Goal: Task Accomplishment & Management: Manage account settings

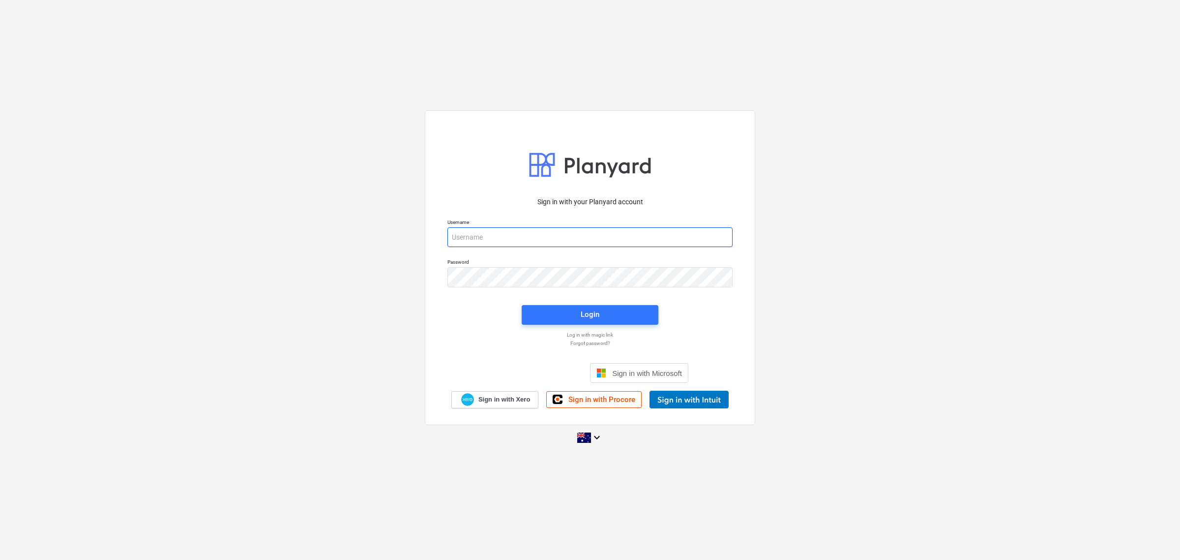
click at [535, 243] on input "email" at bounding box center [590, 237] width 285 height 20
type input "[PERSON_NAME][EMAIL_ADDRESS][DOMAIN_NAME]"
click at [601, 310] on span "Login" at bounding box center [590, 314] width 113 height 13
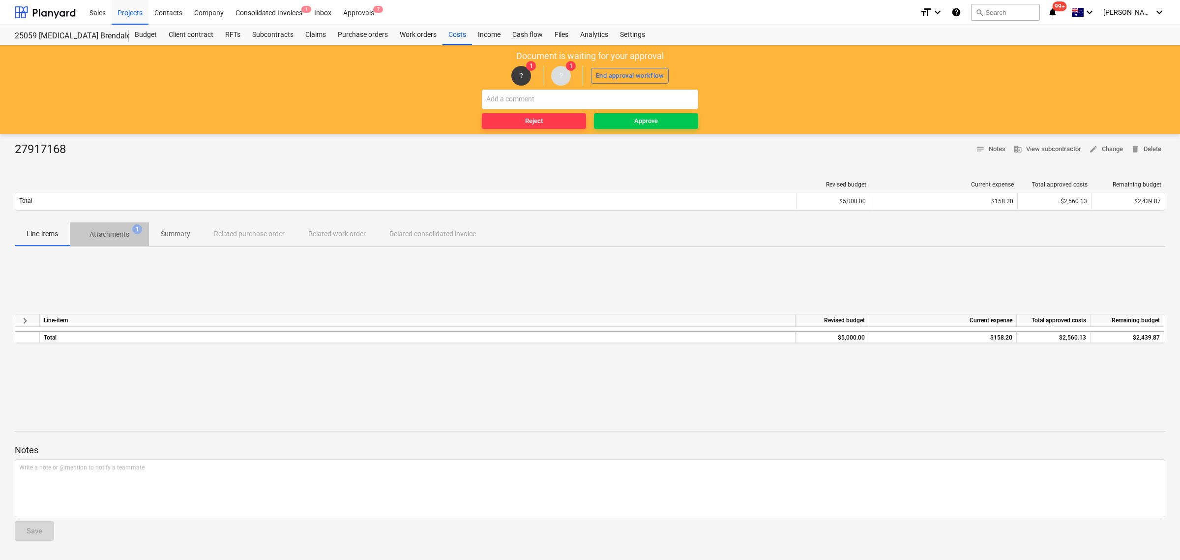
click at [113, 237] on p "Attachments" at bounding box center [110, 234] width 40 height 10
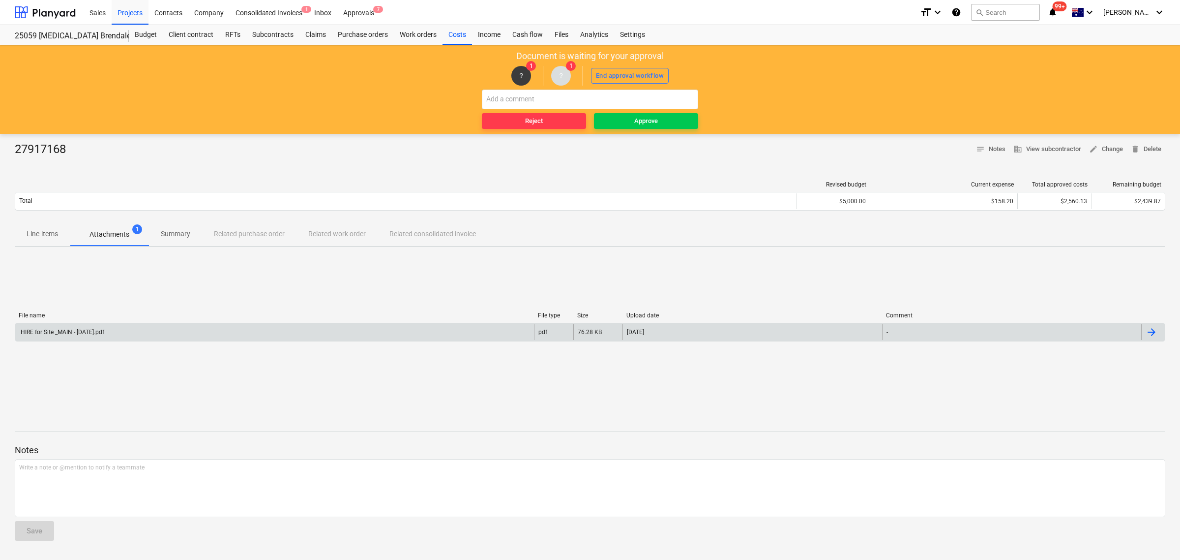
click at [104, 329] on div "HIRE for Site _MAIN - [DATE].pdf" at bounding box center [61, 332] width 85 height 7
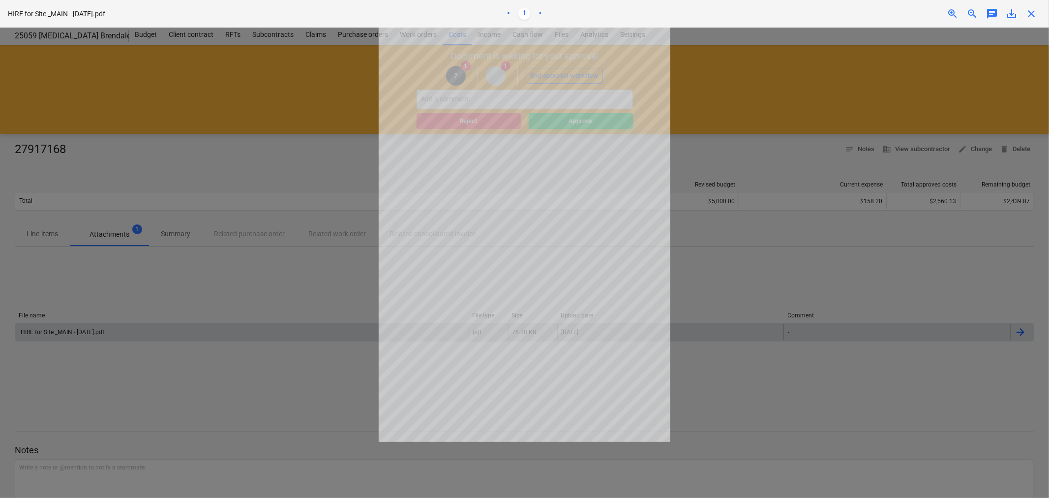
click at [1037, 10] on span "close" at bounding box center [1031, 14] width 12 height 12
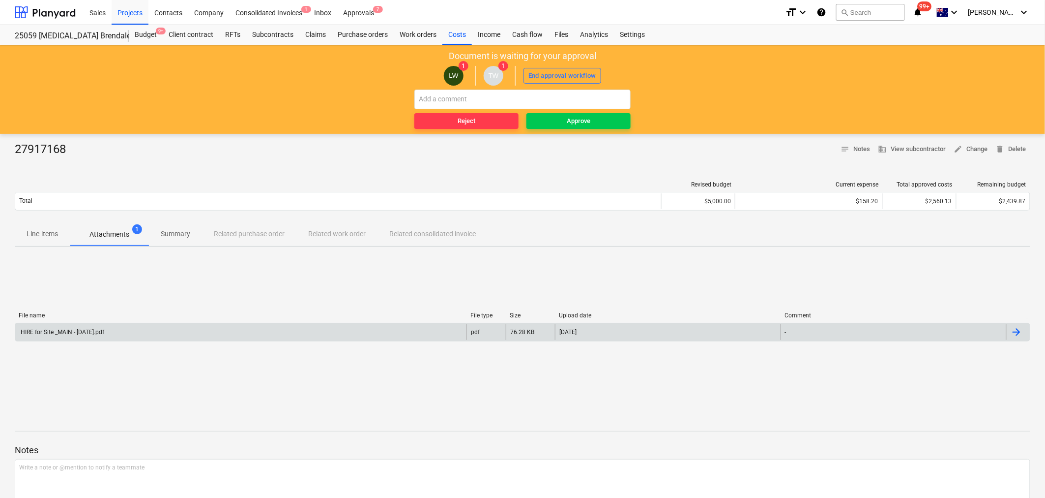
click at [723, 332] on div "[DATE]" at bounding box center [668, 332] width 226 height 16
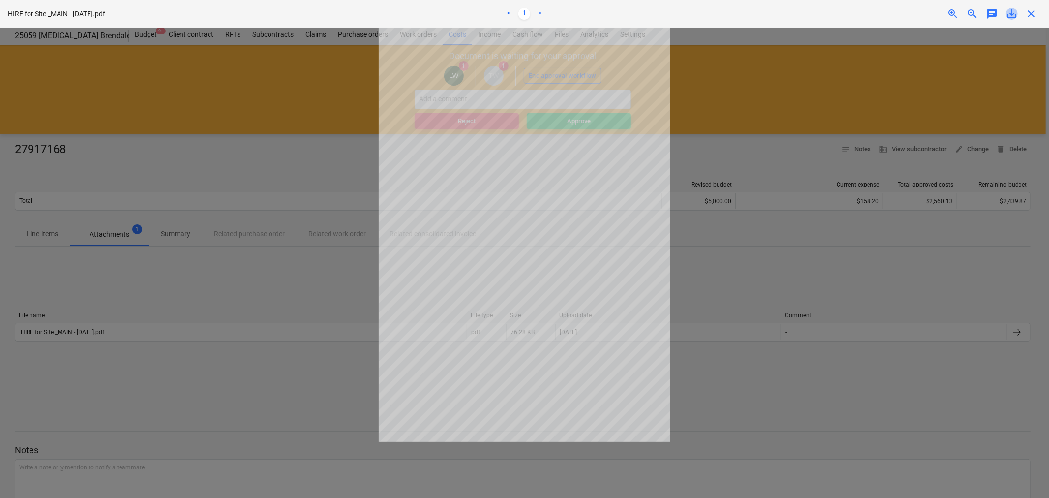
click at [1009, 13] on span "save_alt" at bounding box center [1012, 14] width 12 height 12
click at [836, 308] on div at bounding box center [524, 263] width 1049 height 470
click at [1036, 15] on span "close" at bounding box center [1031, 14] width 12 height 12
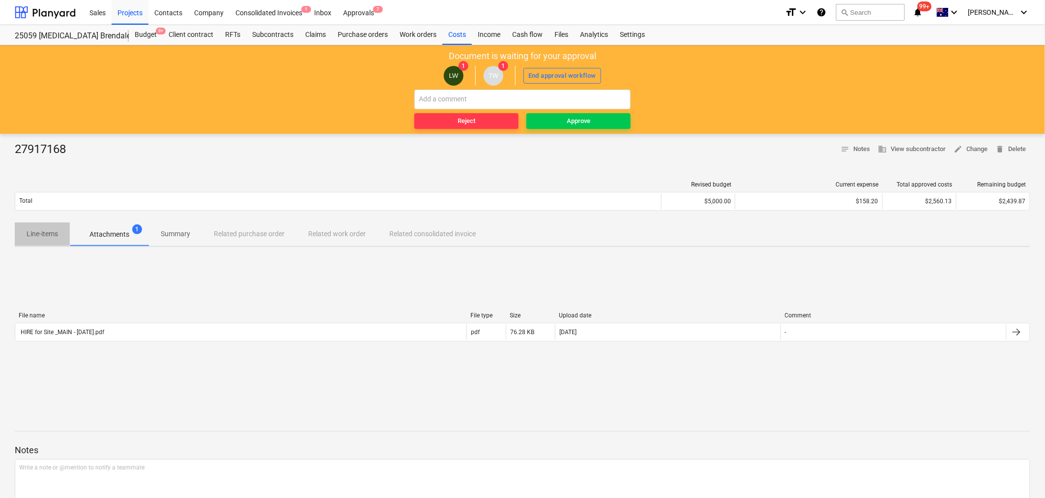
click at [43, 232] on p "Line-items" at bounding box center [42, 234] width 31 height 10
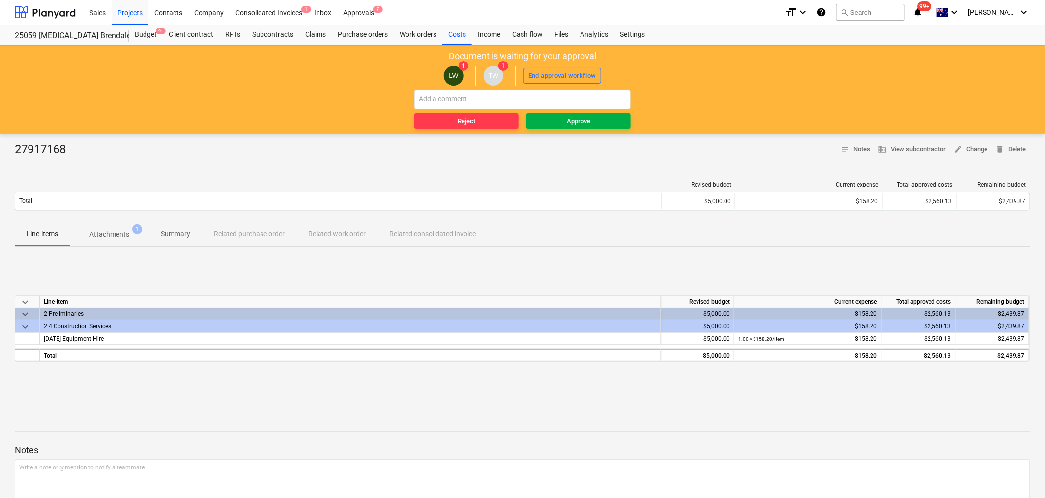
click at [564, 123] on span "Approve" at bounding box center [579, 121] width 96 height 11
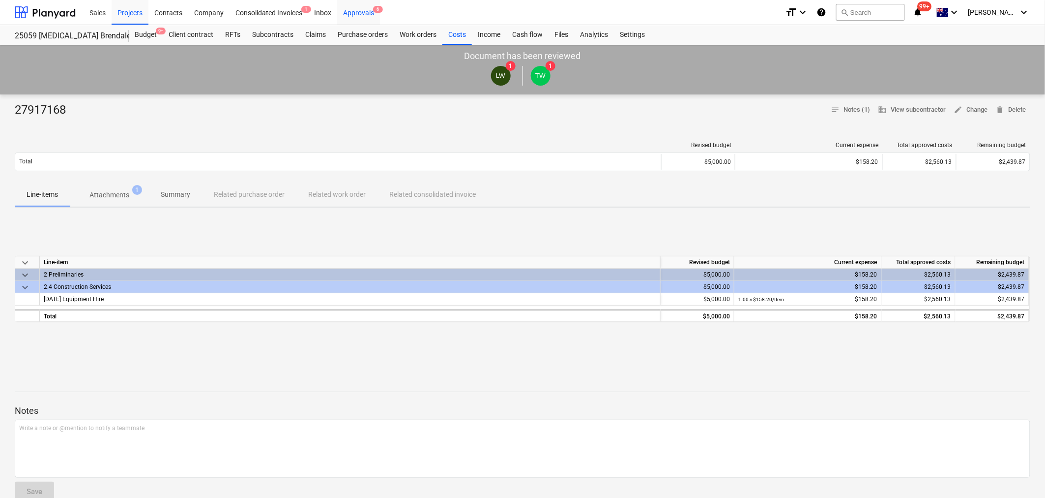
click at [364, 16] on div "Approvals 6" at bounding box center [358, 12] width 43 height 25
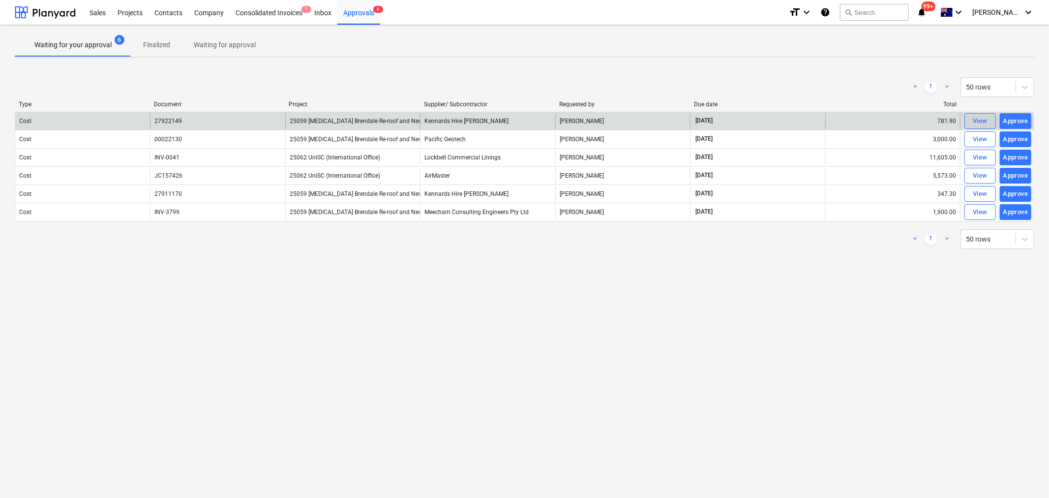
click at [979, 119] on div "View" at bounding box center [980, 121] width 15 height 11
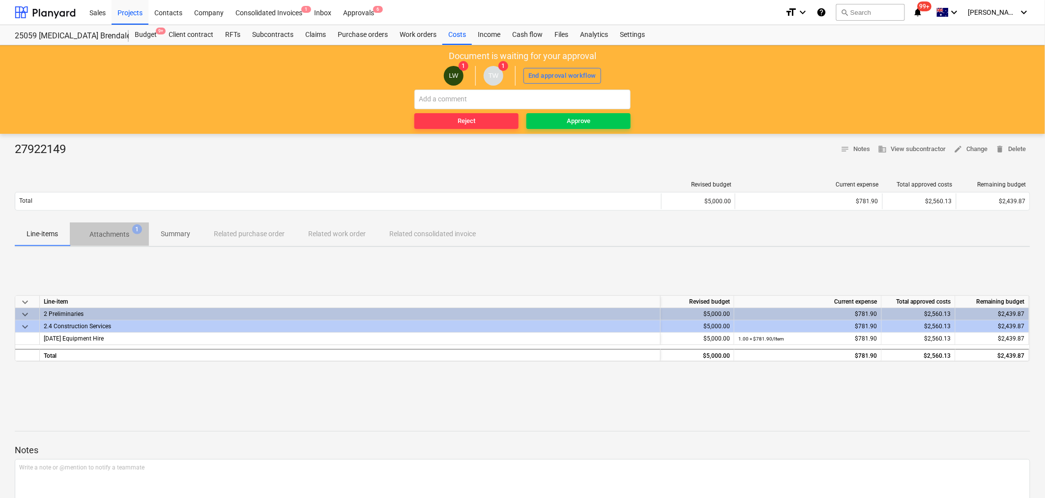
click at [102, 236] on p "Attachments" at bounding box center [110, 234] width 40 height 10
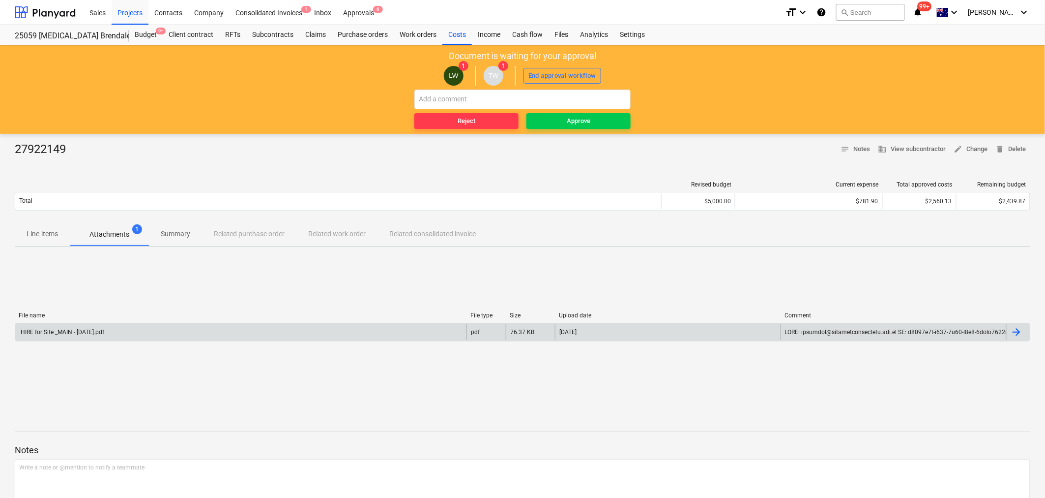
click at [81, 331] on div "HIRE for Site _MAIN - [DATE].pdf" at bounding box center [61, 332] width 85 height 7
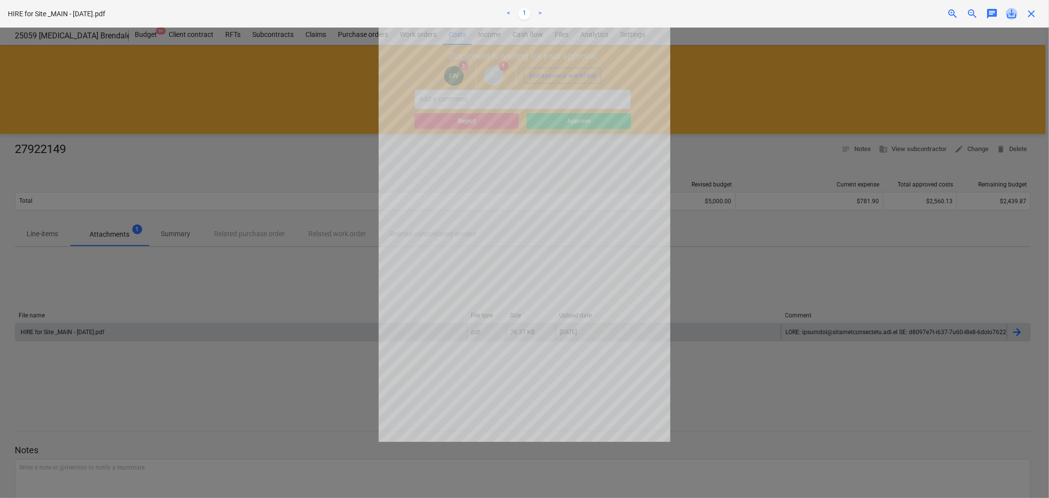
click at [1012, 14] on span "save_alt" at bounding box center [1012, 14] width 12 height 12
click at [795, 116] on div at bounding box center [524, 263] width 1049 height 470
click at [1032, 13] on span "close" at bounding box center [1031, 14] width 12 height 12
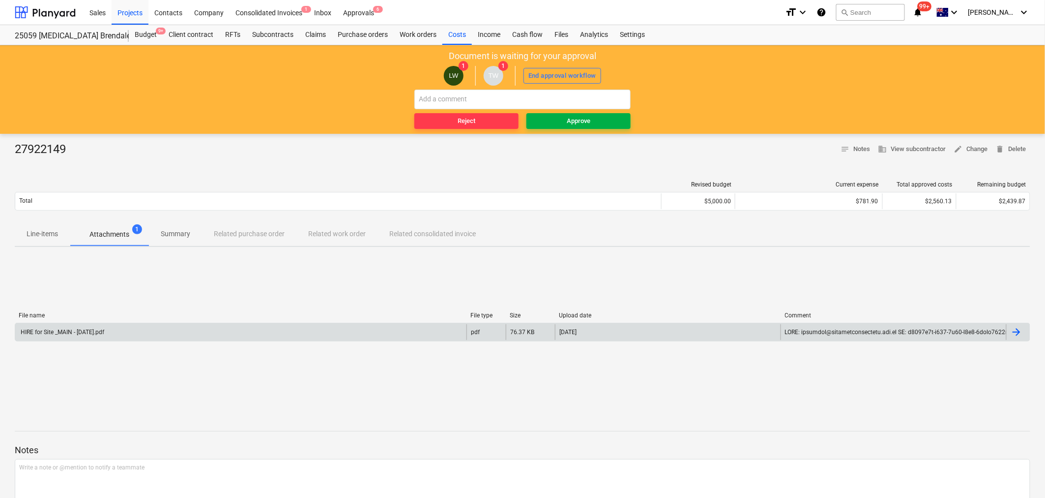
click at [602, 115] on button "Approve" at bounding box center [579, 121] width 104 height 16
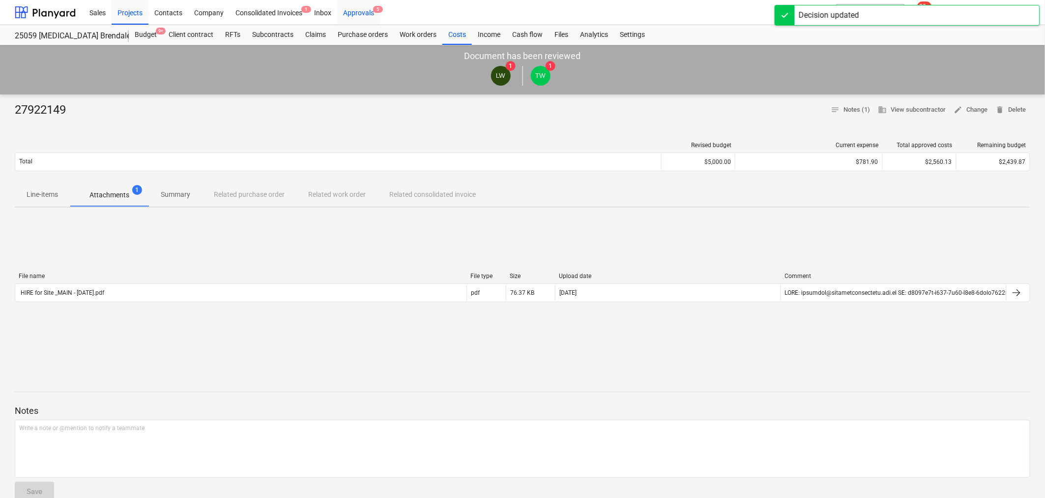
click at [367, 19] on div "Approvals 5" at bounding box center [358, 12] width 43 height 25
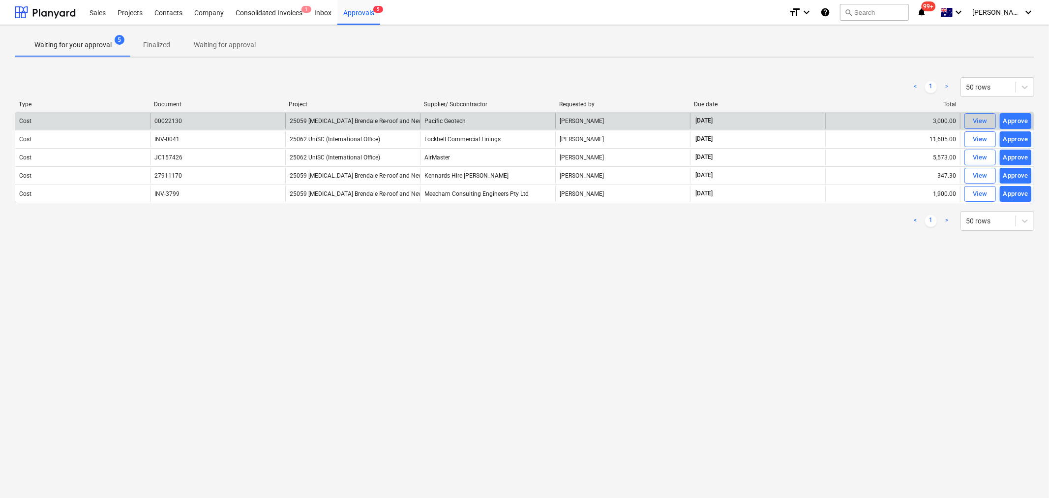
click at [977, 119] on div "View" at bounding box center [980, 121] width 15 height 11
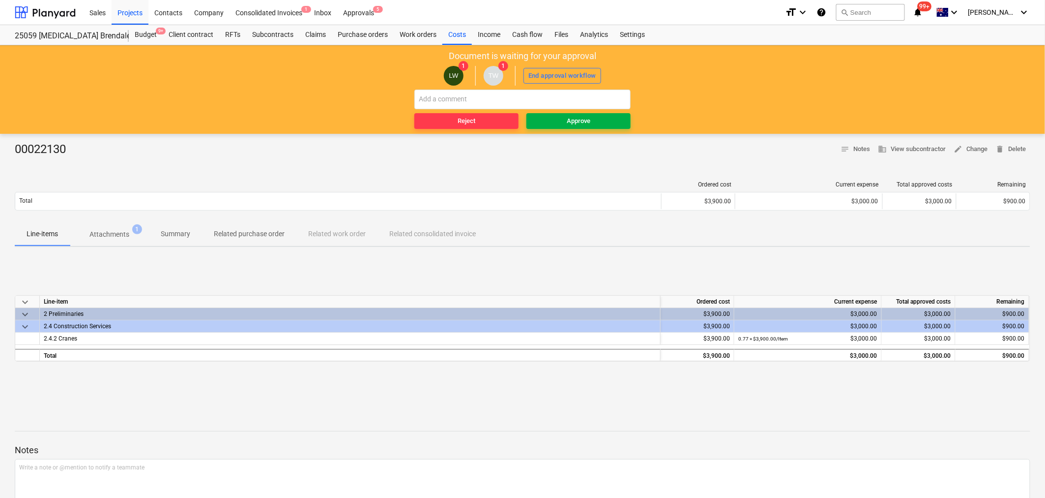
click at [572, 121] on div "Approve" at bounding box center [579, 121] width 24 height 11
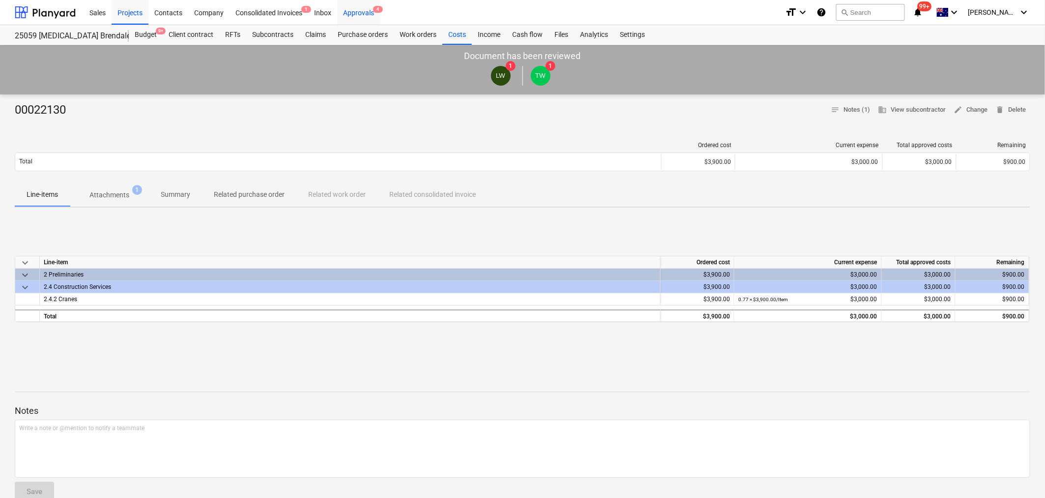
click at [358, 7] on div "Approvals 4" at bounding box center [358, 12] width 43 height 25
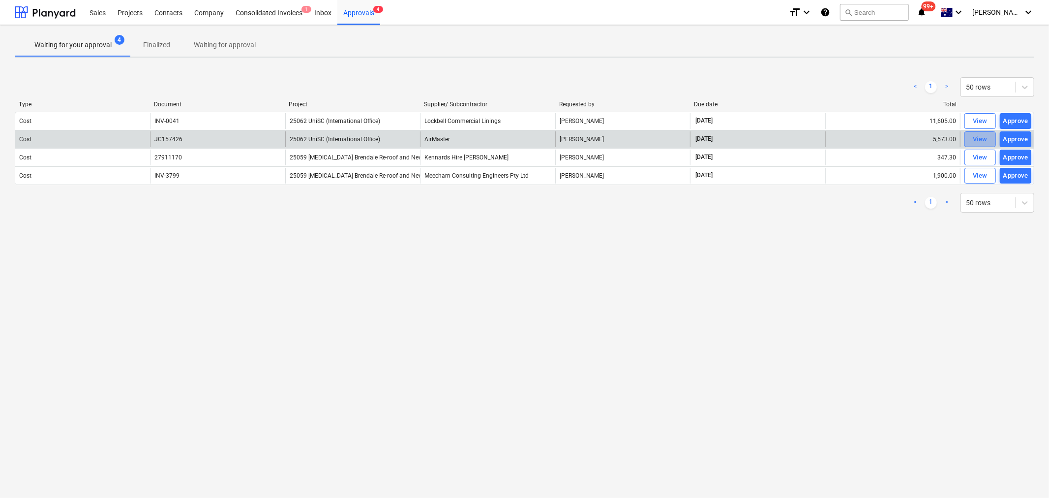
click at [971, 140] on span "View" at bounding box center [980, 139] width 22 height 11
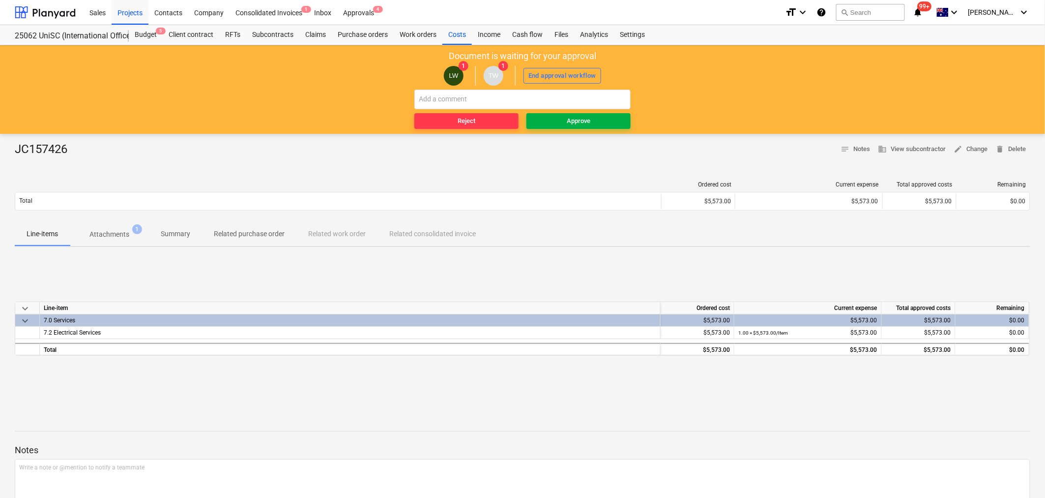
click at [610, 116] on span "Approve" at bounding box center [579, 121] width 96 height 11
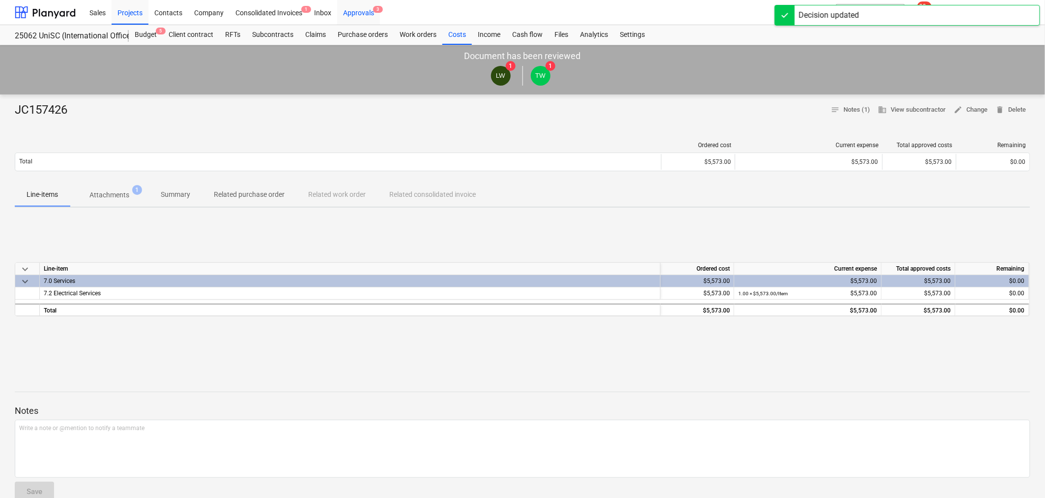
click at [359, 12] on div "Approvals 3" at bounding box center [358, 12] width 43 height 25
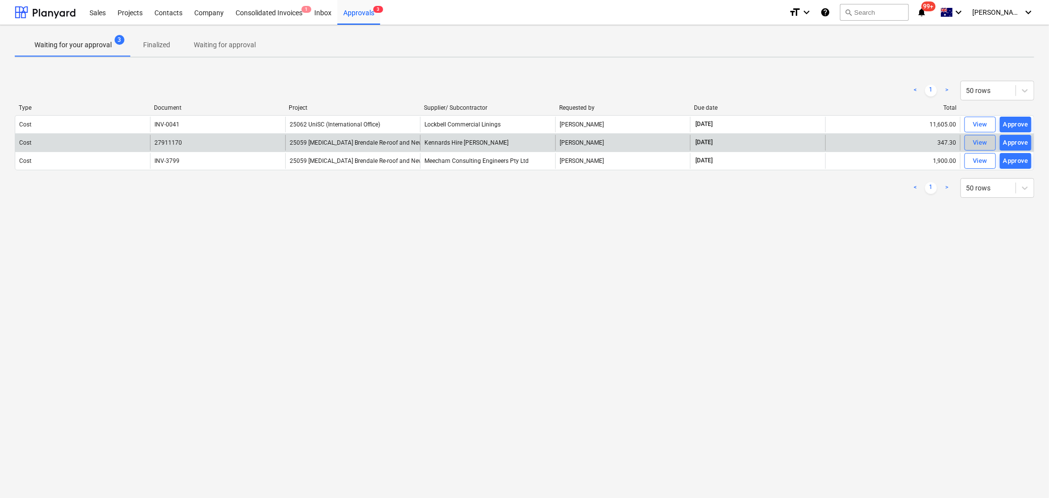
click at [970, 145] on span "View" at bounding box center [980, 142] width 22 height 11
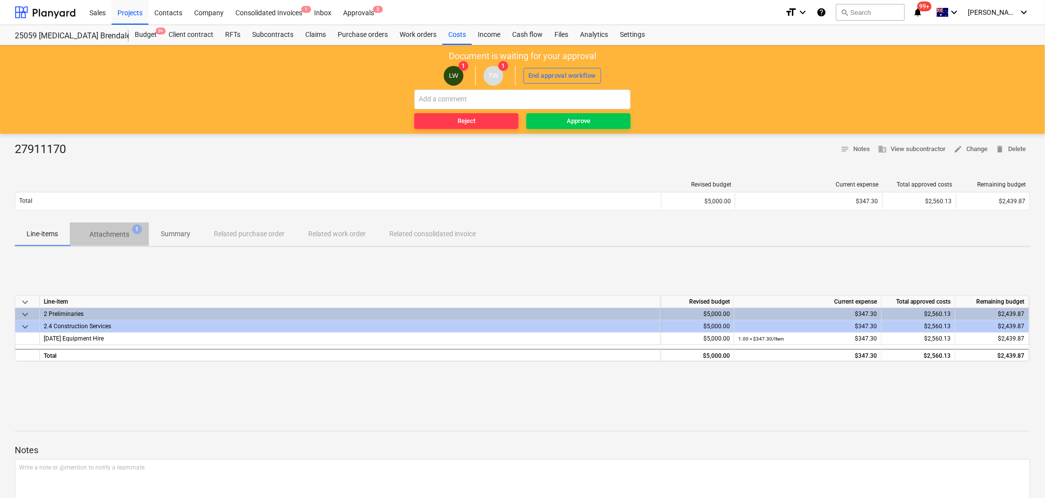
click at [120, 233] on p "Attachments" at bounding box center [110, 234] width 40 height 10
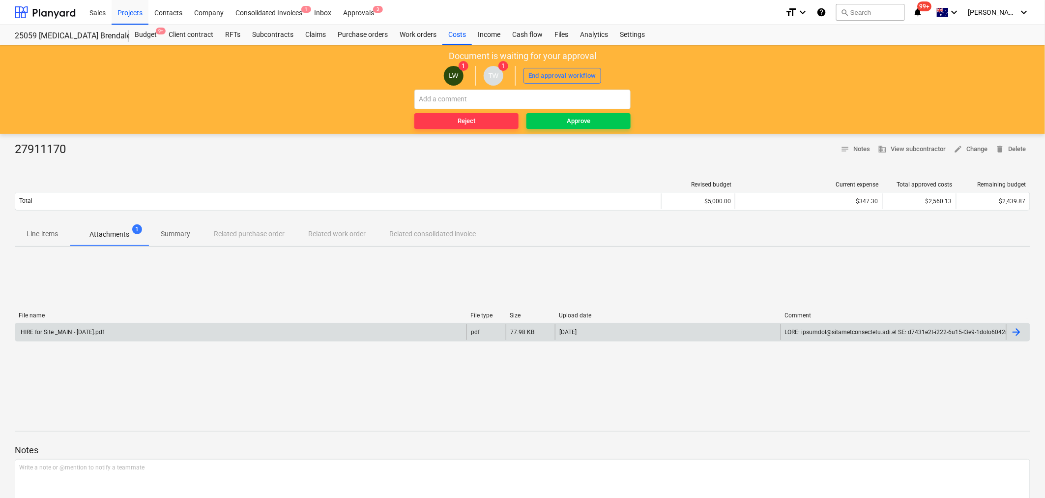
click at [139, 331] on div "HIRE for Site _MAIN - [DATE].pdf" at bounding box center [240, 332] width 451 height 16
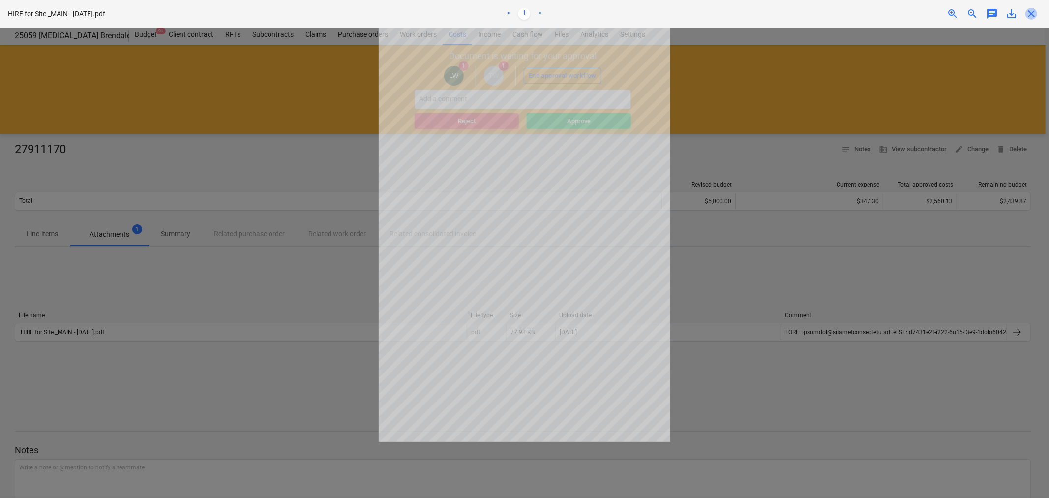
click at [1029, 12] on span "close" at bounding box center [1031, 14] width 12 height 12
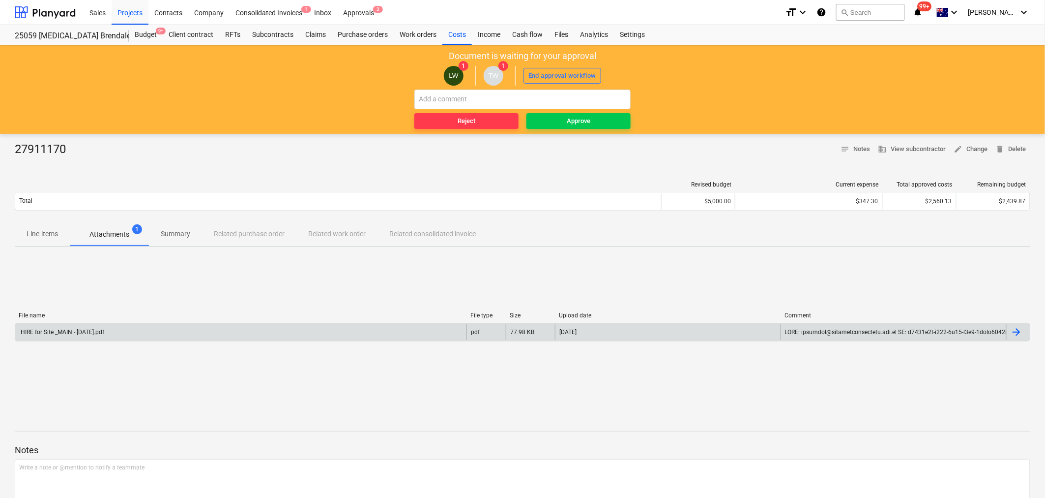
click at [424, 338] on div "HIRE for Site _MAIN - [DATE].pdf" at bounding box center [240, 332] width 451 height 16
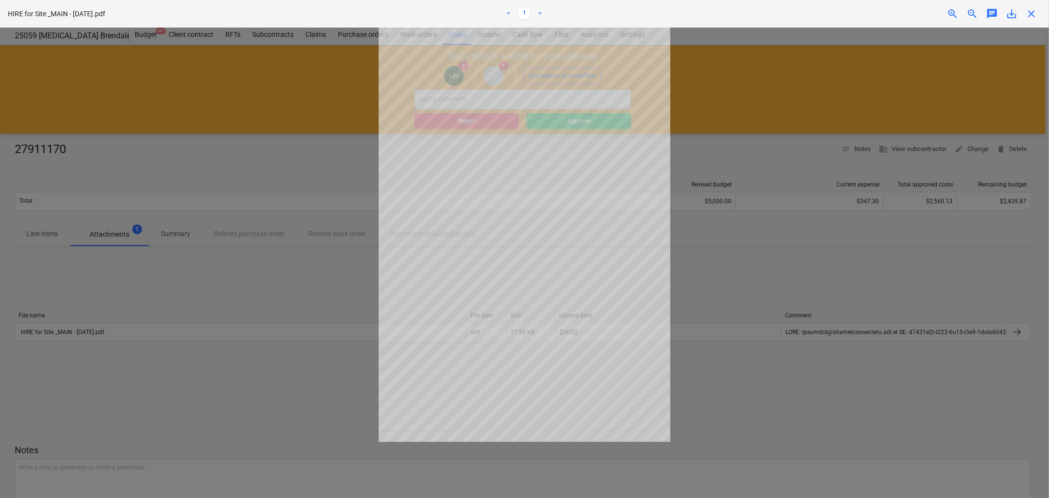
click at [1015, 14] on span "save_alt" at bounding box center [1012, 14] width 12 height 12
click at [758, 307] on div at bounding box center [524, 263] width 1049 height 470
click at [755, 302] on div at bounding box center [524, 263] width 1049 height 470
click at [1030, 11] on span "close" at bounding box center [1031, 14] width 12 height 12
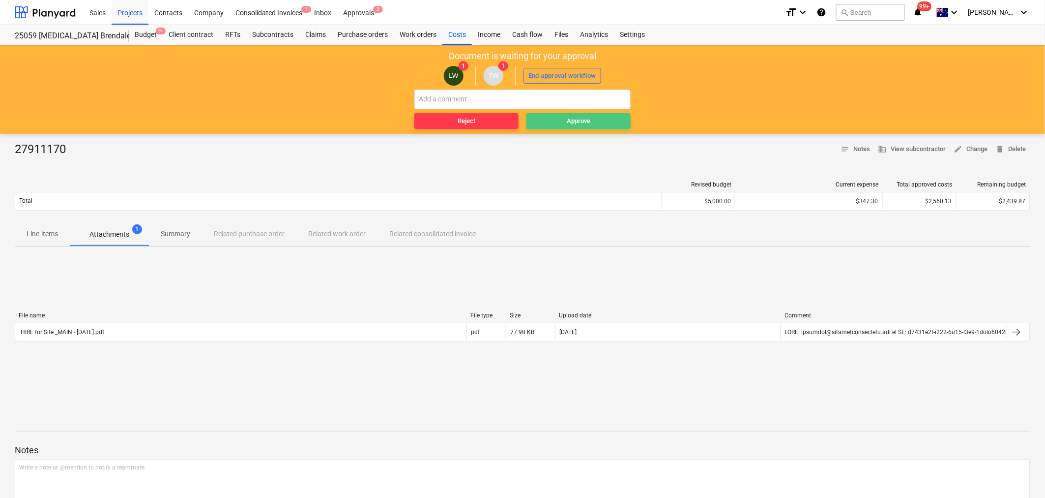
click at [606, 116] on span "Approve" at bounding box center [579, 121] width 96 height 11
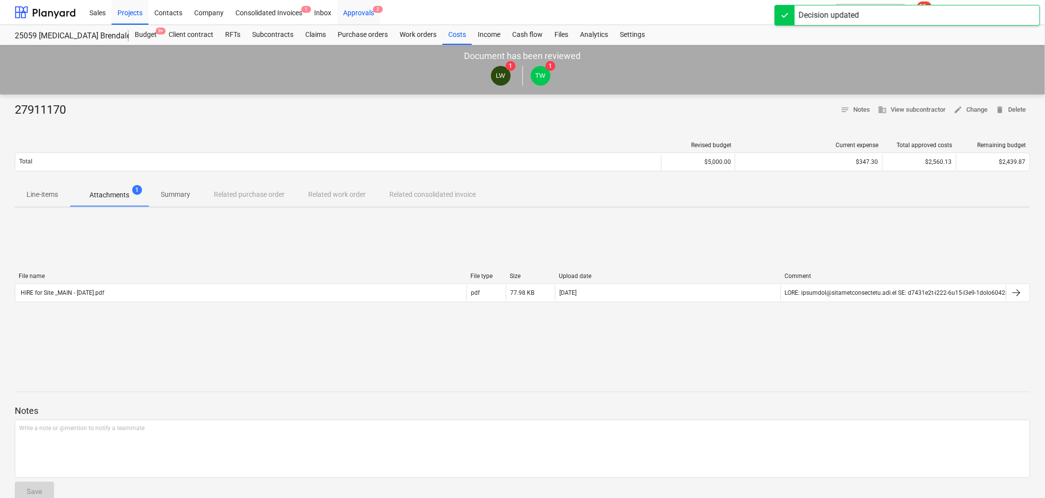
click at [356, 14] on div "Approvals 2" at bounding box center [358, 12] width 43 height 25
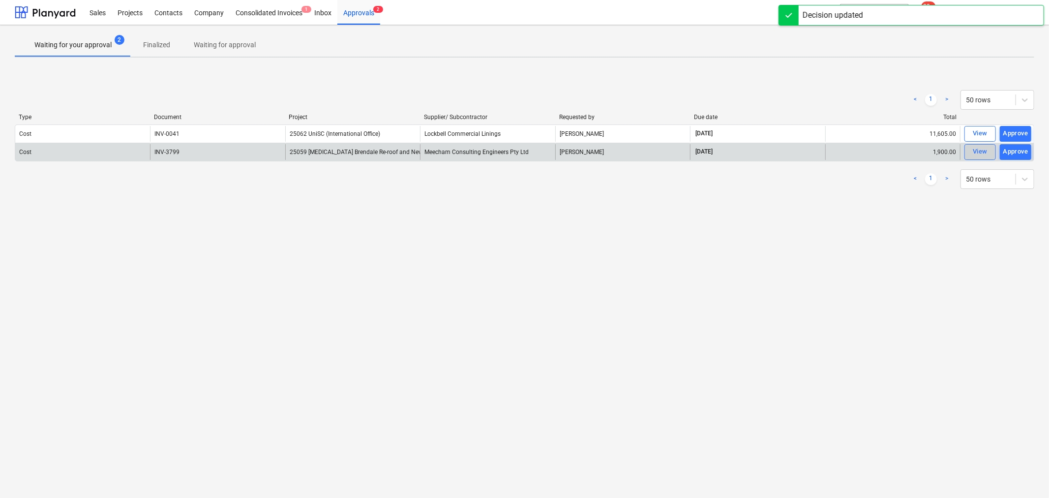
click at [986, 146] on div "View" at bounding box center [980, 151] width 15 height 11
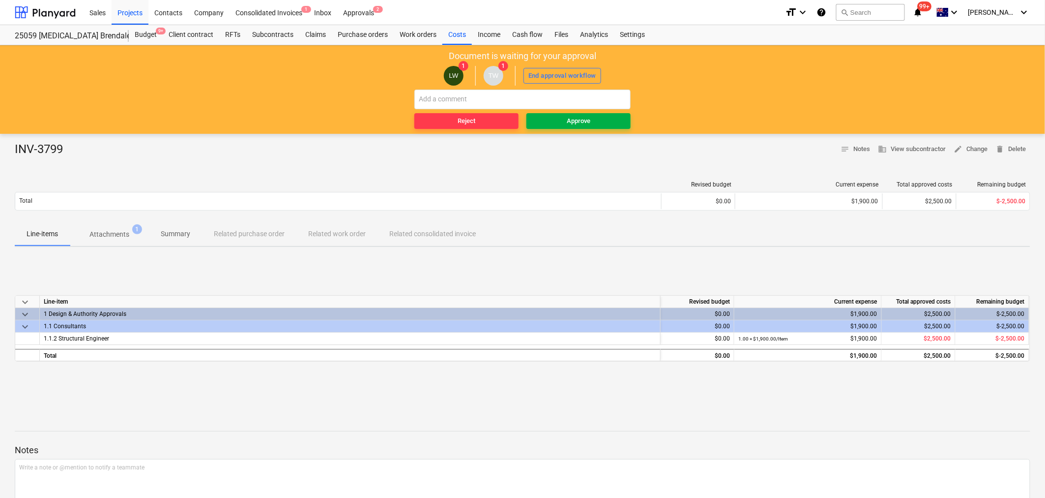
click at [579, 117] on div "Approve" at bounding box center [579, 121] width 24 height 11
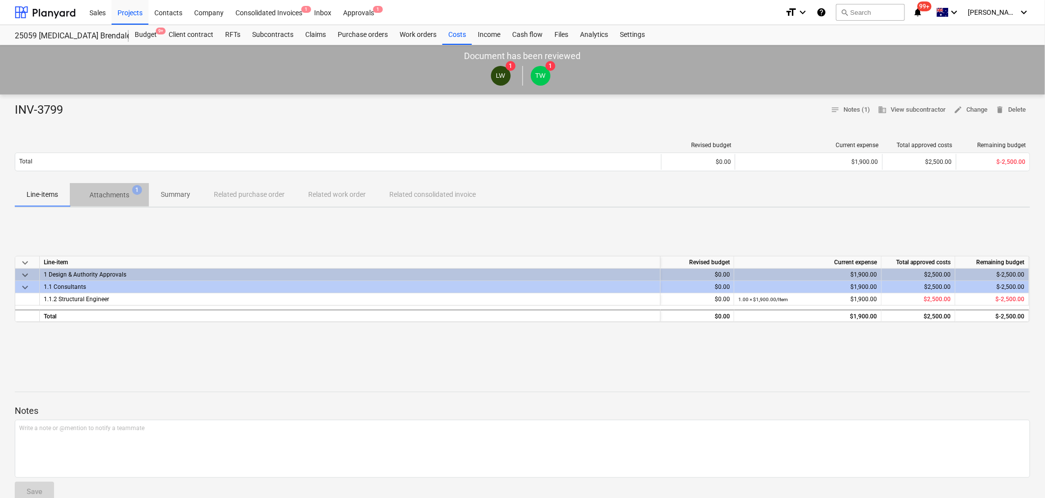
click at [118, 193] on p "Attachments" at bounding box center [110, 195] width 40 height 10
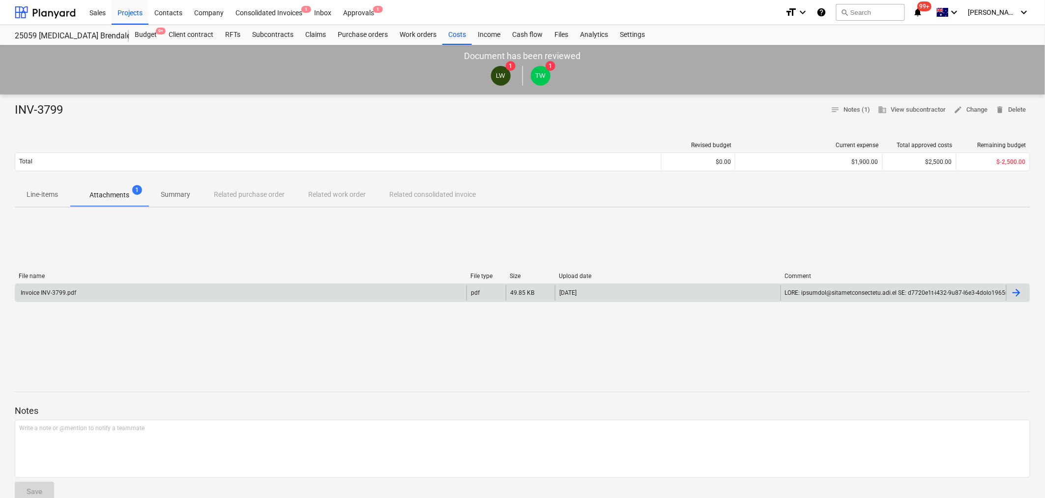
click at [70, 290] on div "Invoice INV-3799.pdf" at bounding box center [47, 292] width 57 height 7
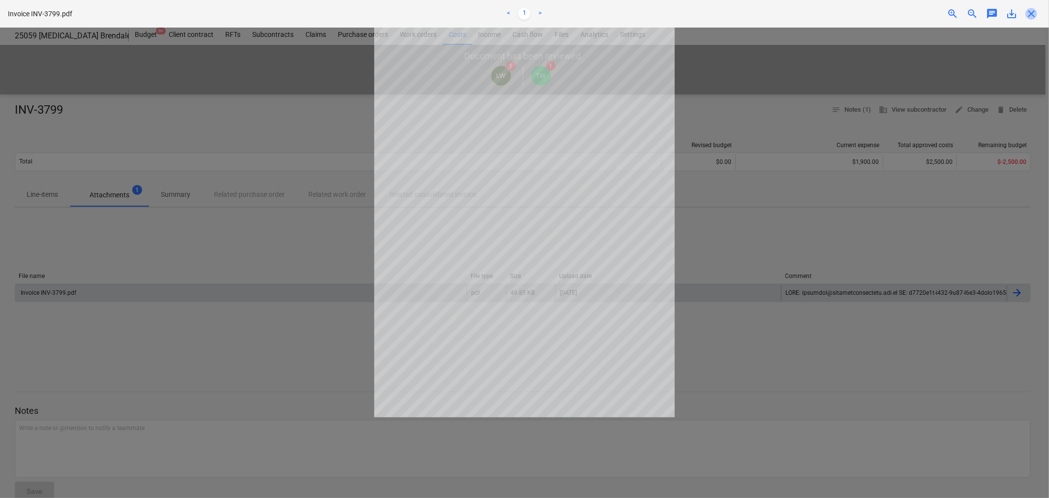
click at [1033, 15] on span "close" at bounding box center [1031, 14] width 12 height 12
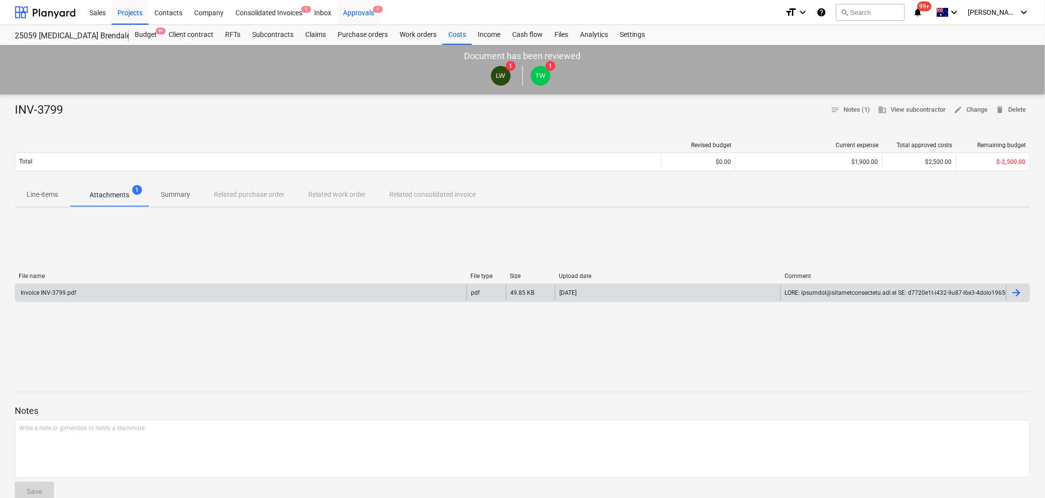
click at [361, 12] on div "Approvals 1" at bounding box center [358, 12] width 43 height 25
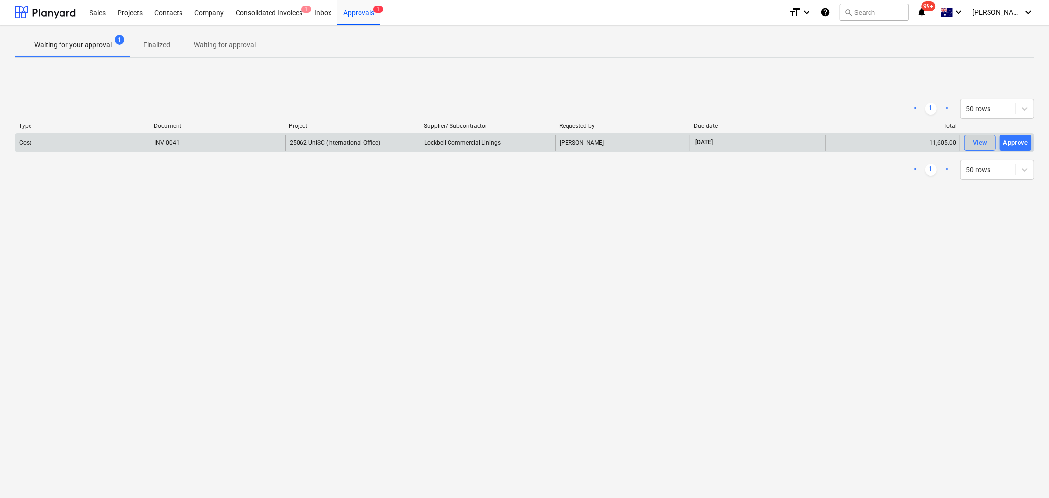
click at [979, 145] on div "View" at bounding box center [980, 142] width 15 height 11
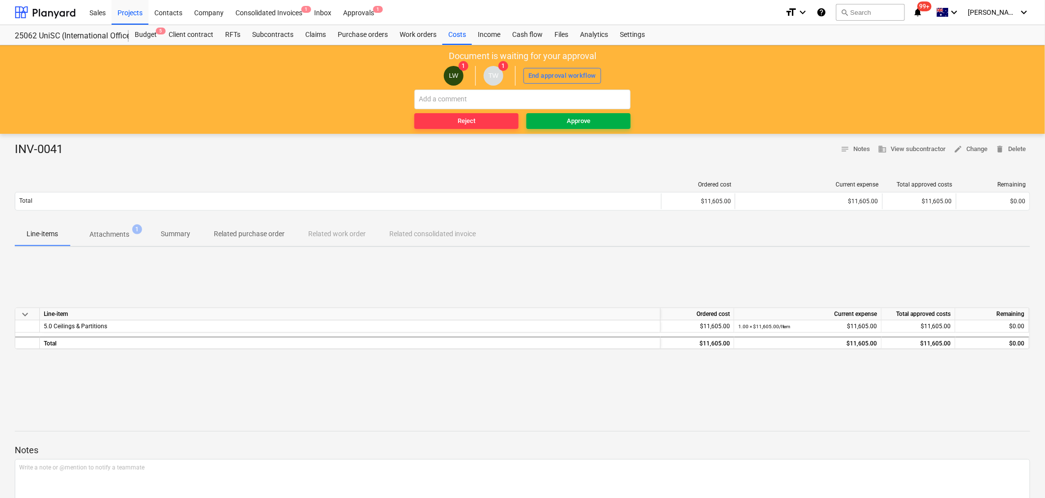
click at [551, 120] on span "Approve" at bounding box center [579, 121] width 96 height 11
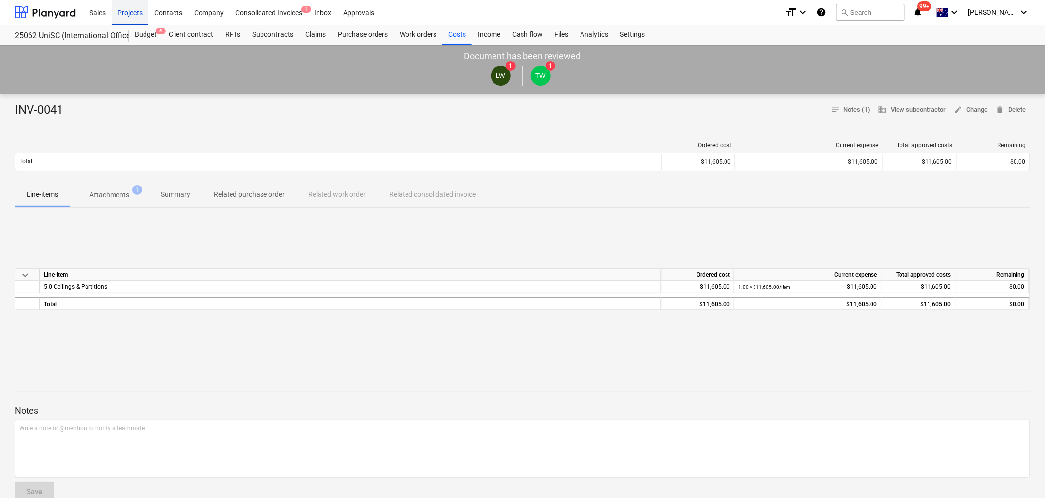
click at [124, 11] on div "Projects" at bounding box center [130, 12] width 37 height 25
